Goal: Answer question/provide support

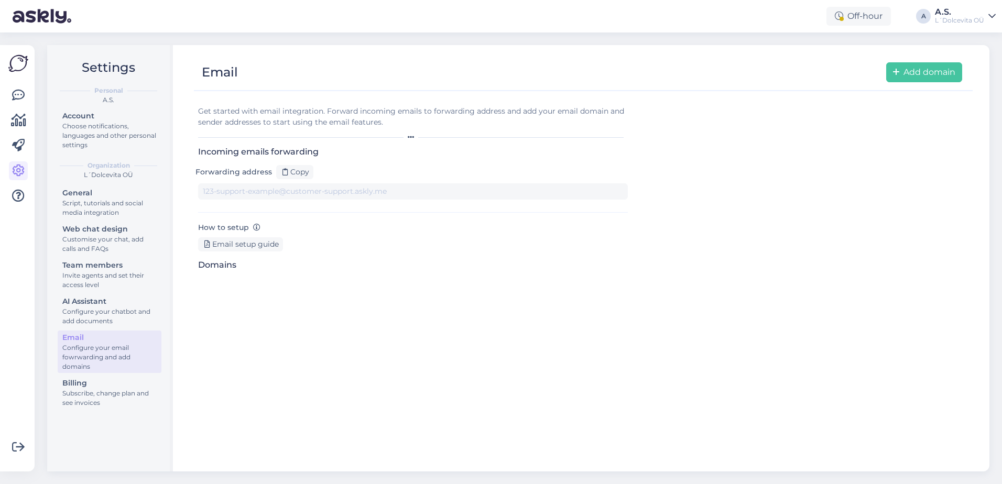
type input "[DOMAIN_NAME][EMAIL_ADDRESS][DOMAIN_NAME]"
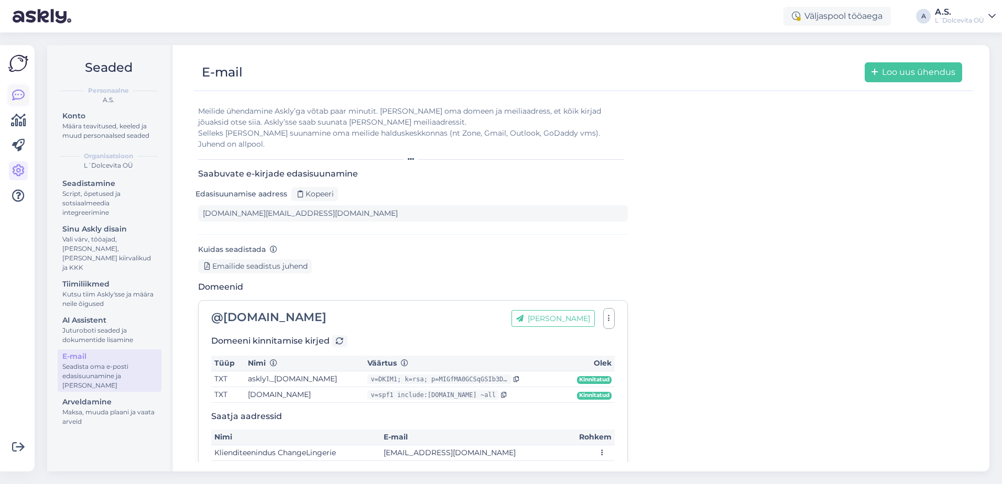
click at [18, 95] on icon at bounding box center [18, 95] width 13 height 13
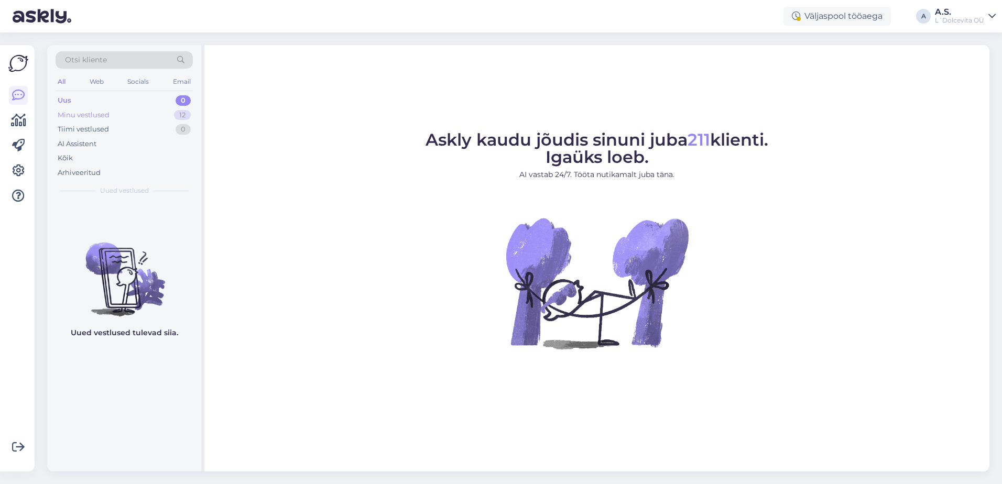
click at [95, 115] on div "Minu vestlused" at bounding box center [84, 115] width 52 height 10
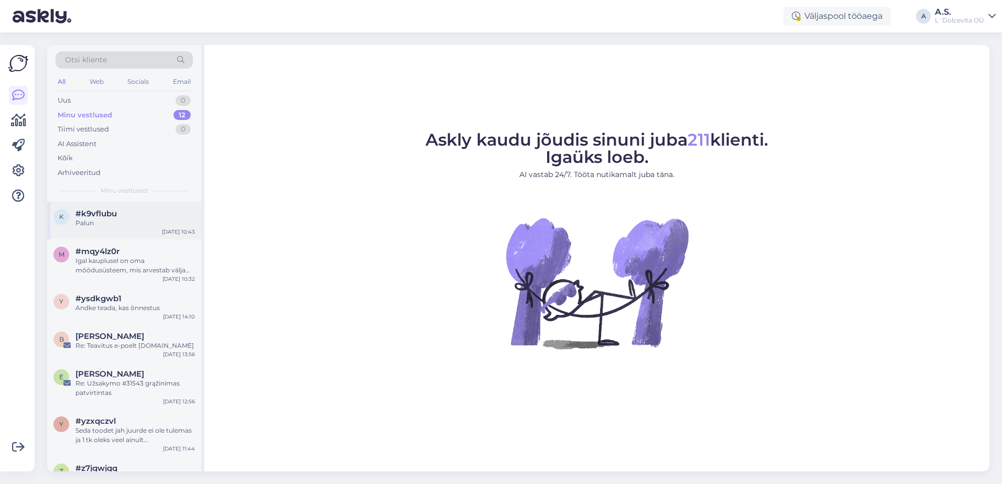
click at [128, 219] on div "Palun" at bounding box center [135, 223] width 120 height 9
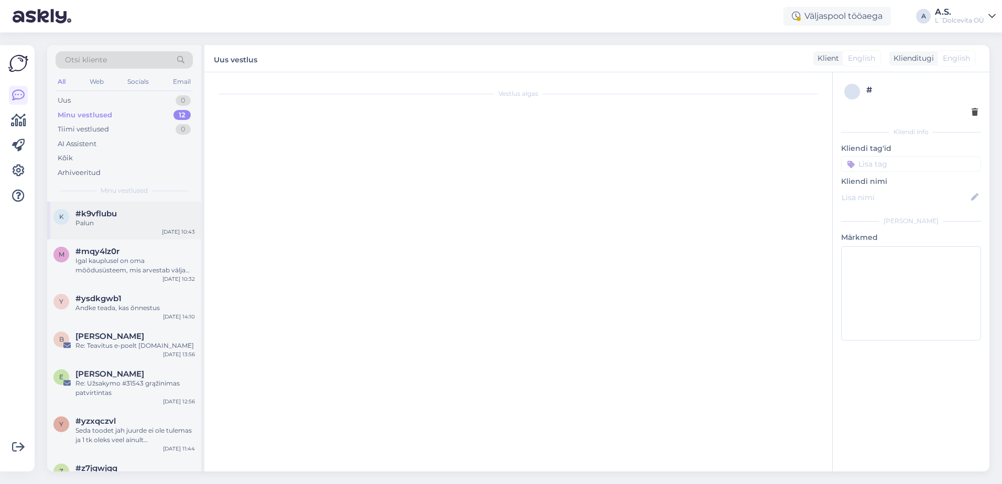
scroll to position [353, 0]
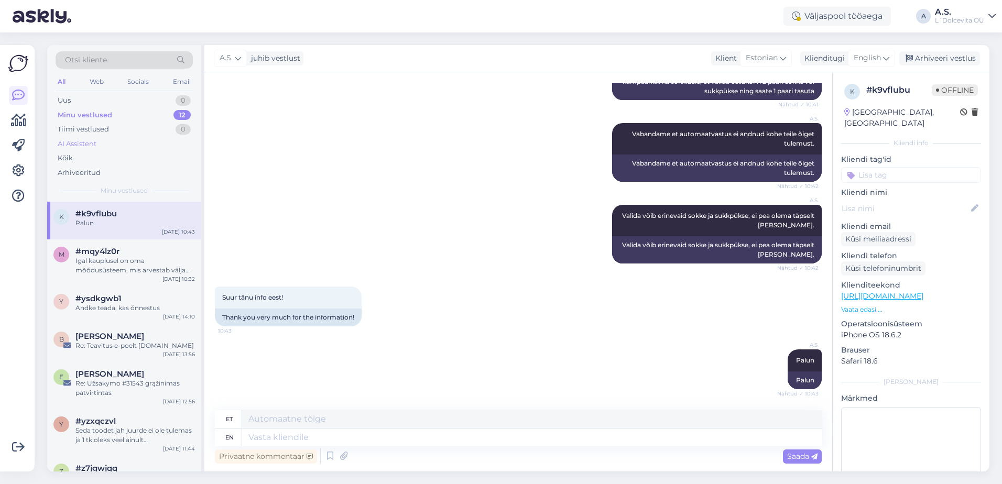
click at [97, 148] on div "AI Assistent" at bounding box center [124, 144] width 137 height 15
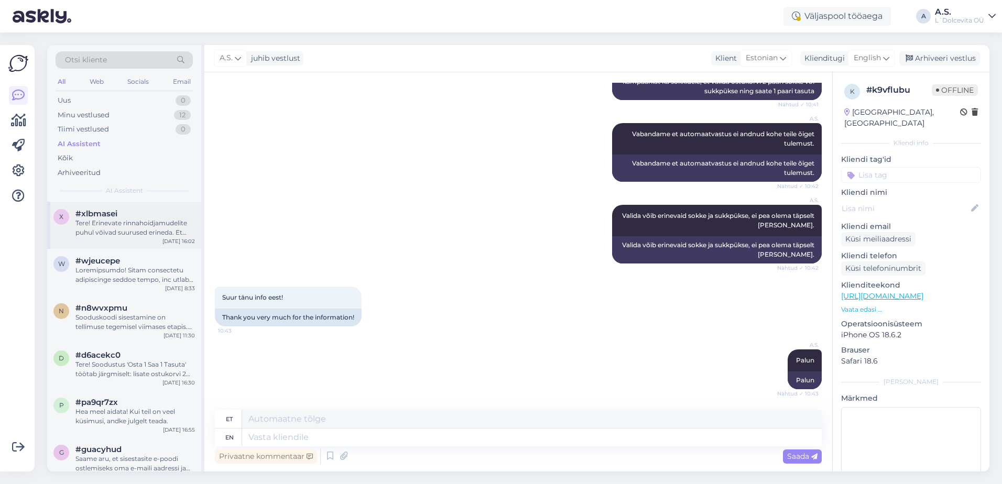
click at [117, 220] on div "Tere! Erinevate rinnahoidjamudelite puhul võivad suurused erineda. Et [PERSON_N…" at bounding box center [135, 228] width 120 height 19
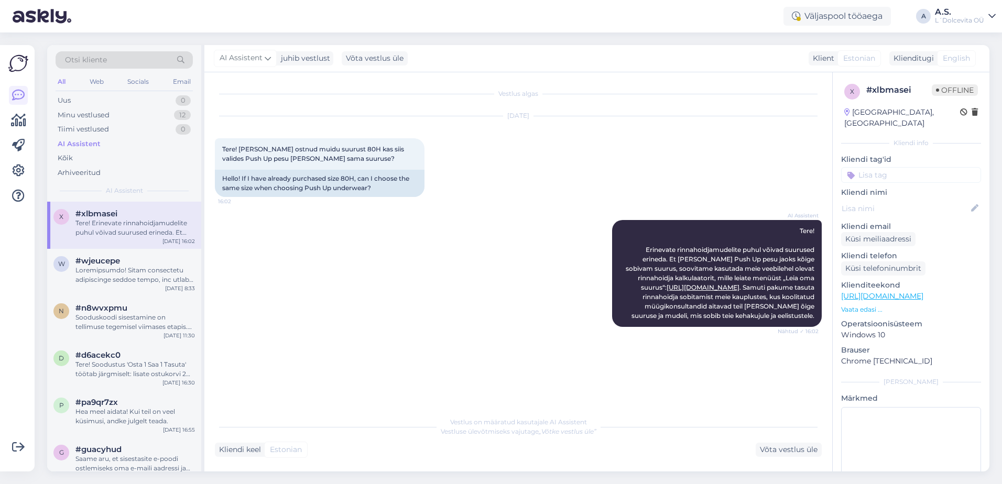
scroll to position [0, 0]
click at [798, 452] on div "Võta vestlus üle" at bounding box center [789, 450] width 66 height 14
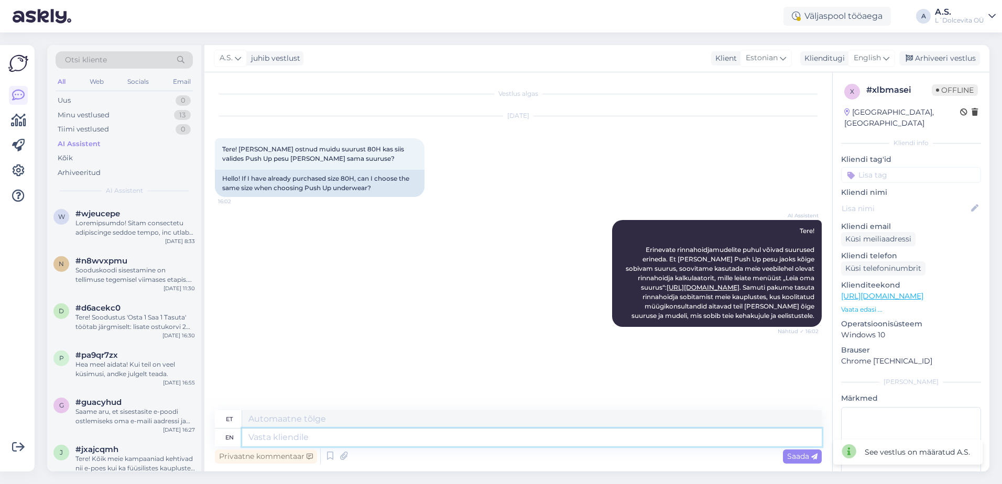
click at [433, 444] on textarea at bounding box center [532, 438] width 580 height 18
type textarea "Push"
type textarea "Lükka"
type textarea "Push Up"
type textarea "Lükka üles"
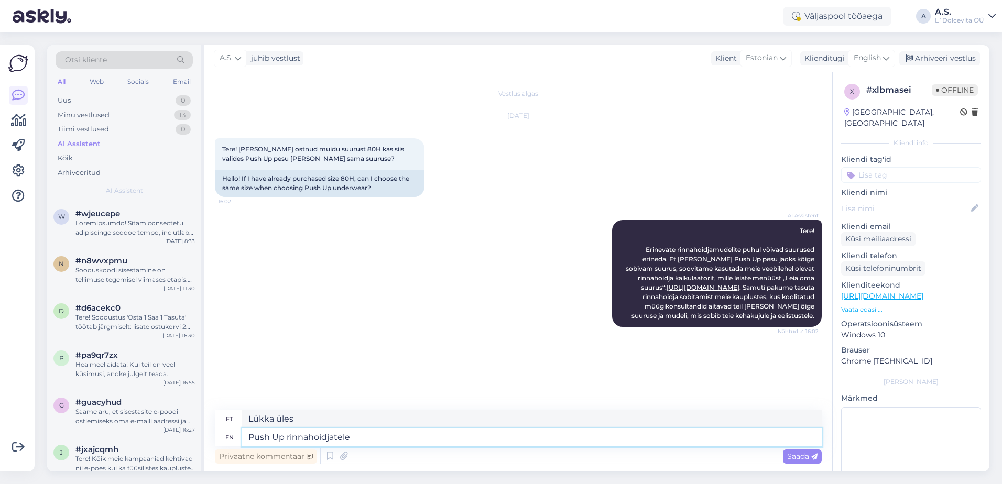
type textarea "Push Up rinnahoidjatele"
type textarea "Push Up rinnahoidjatele me"
type textarea "Push Up rinnahoidjatele mulle"
type textarea "Push Up rinnahoidjatele me pakume"
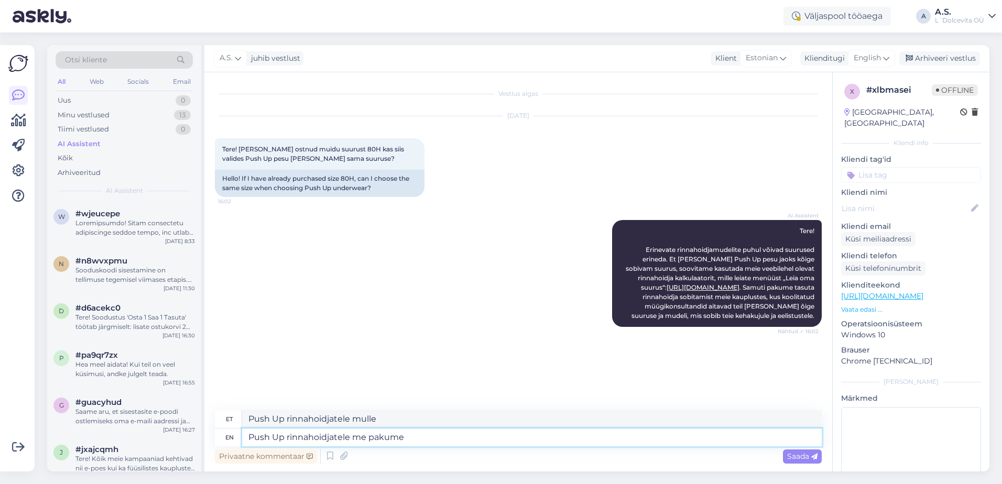
type textarea "Push Up rinnahoidjatele me pakume"
type textarea "Push Up rinnahoidjatele me pakume suurust"
type textarea "Push Up rinnahoidjatele me pakume suurust kuni"
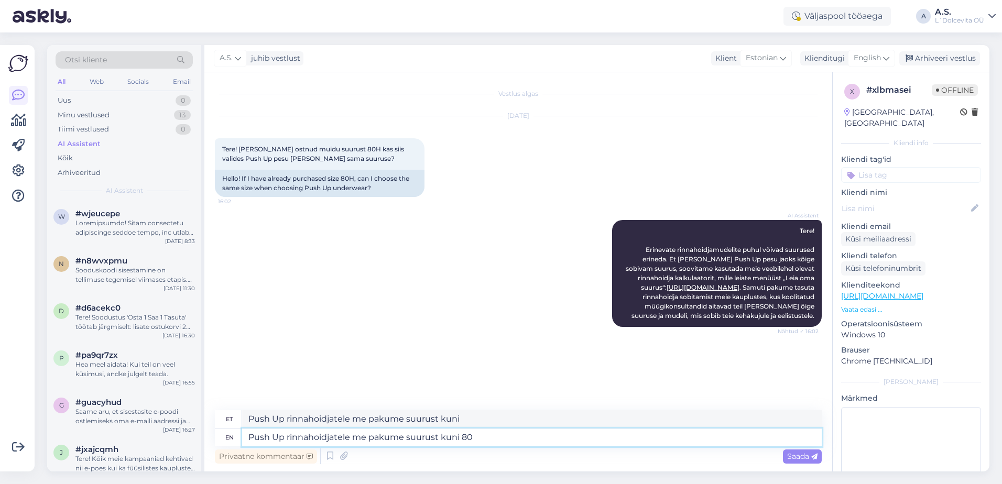
type textarea "Push Up rinnahoidjatele me pakume suurust kuni 80G"
type textarea "Push Up rinnahoidjatele me pakume suurust kuni 80F"
type textarea "Push Up rinnahoidjatele me pakume suurust kuni 80"
type textarea "Push Up rinnahoidjatele me pakume suurust kuni 80F."
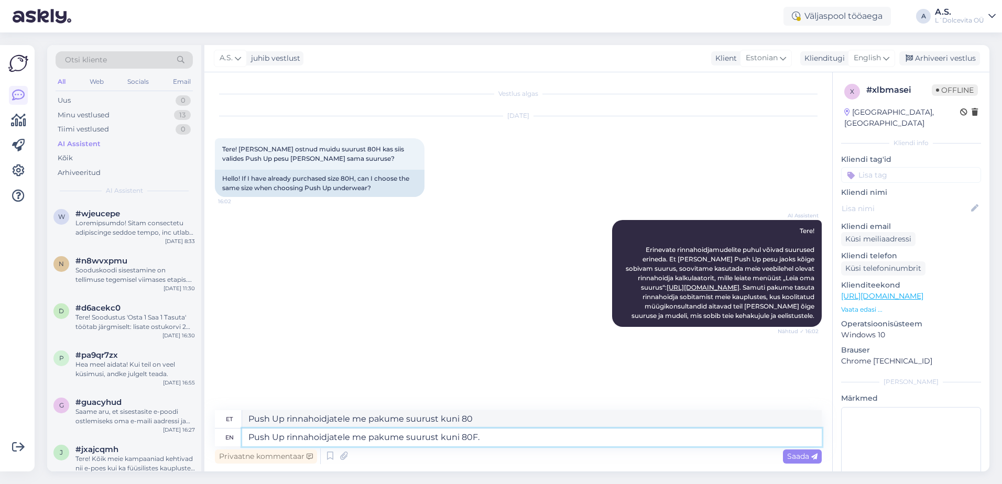
type textarea "Push Up rinnahoidjatele me pakume suurust kuni 80F."
click at [797, 458] on span "Saada" at bounding box center [802, 456] width 30 height 9
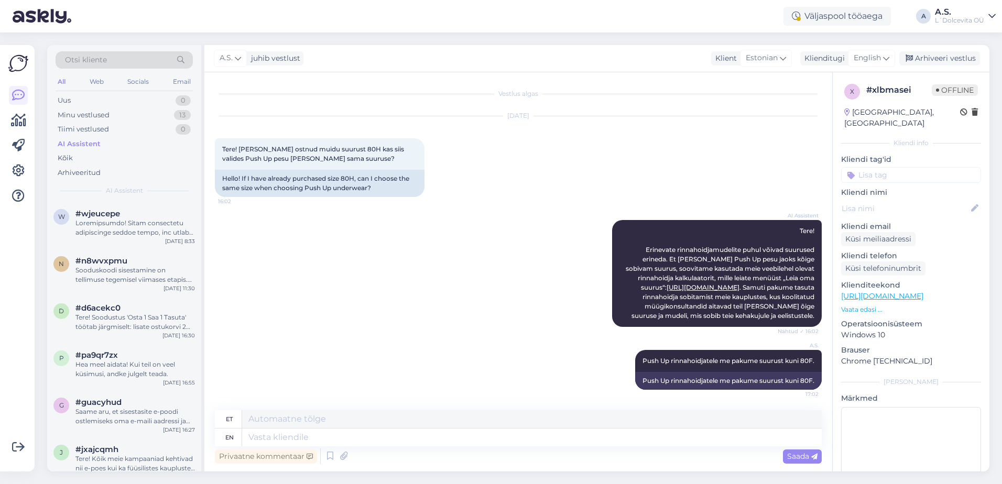
scroll to position [10, 0]
click at [111, 286] on div "n #n8wvxpmu Sooduskoodi sisestamine on tellimuse tegemisel viimases etapis. [PE…" at bounding box center [124, 272] width 154 height 47
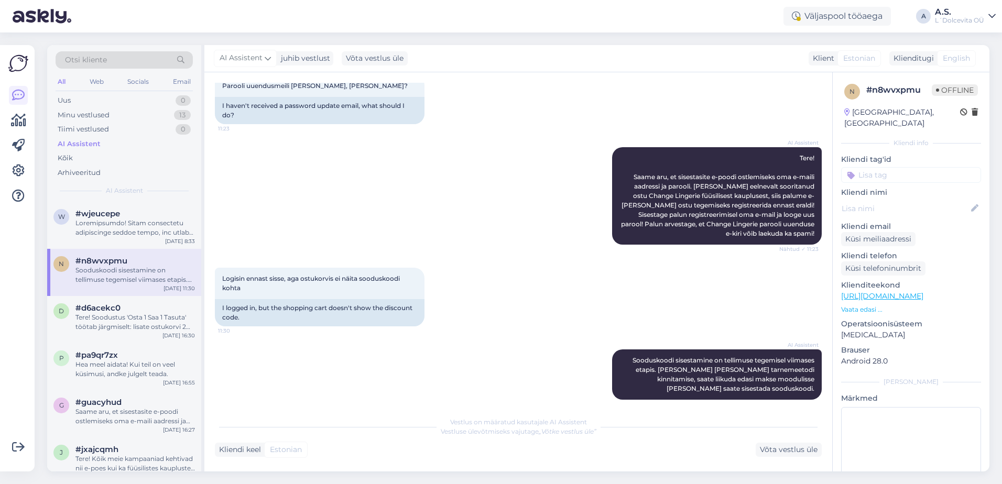
scroll to position [0, 0]
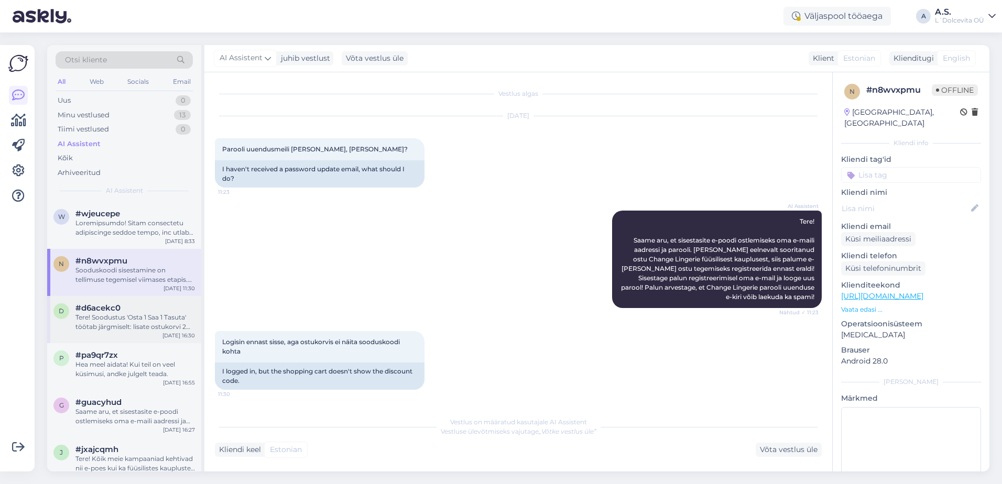
click at [122, 327] on div "Tere! Soodustus 'Osta 1 Saa 1 Tasuta' töötab järgmiselt: lisate ostukorvi 2 paa…" at bounding box center [135, 322] width 120 height 19
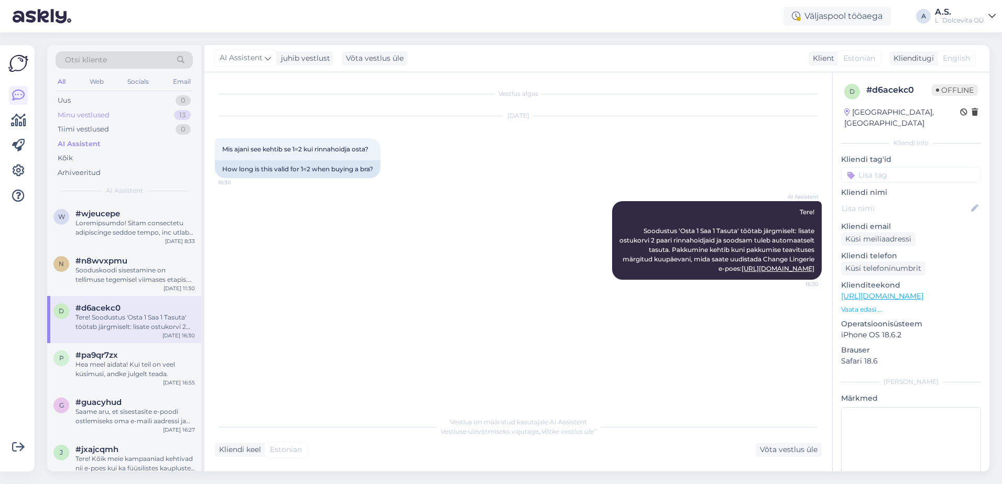
click at [106, 111] on div "Minu vestlused" at bounding box center [84, 115] width 52 height 10
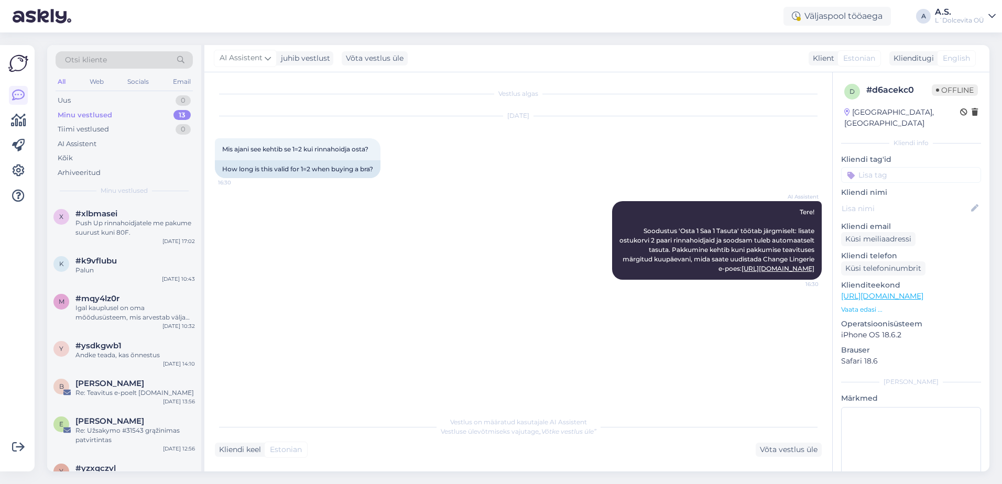
click at [116, 114] on div "Minu vestlused 13" at bounding box center [124, 115] width 137 height 15
